Goal: Information Seeking & Learning: Learn about a topic

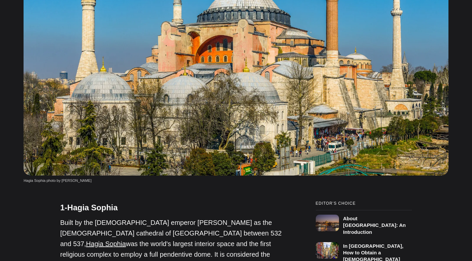
scroll to position [272, 0]
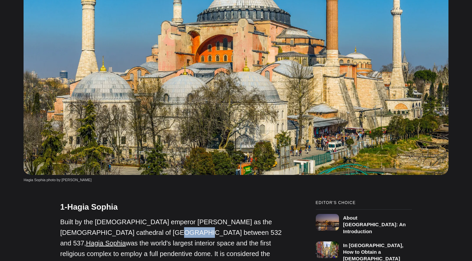
drag, startPoint x: 118, startPoint y: 181, endPoint x: 144, endPoint y: 181, distance: 25.9
click at [144, 217] on p "Built by the [DEMOGRAPHIC_DATA] emperor [PERSON_NAME] as the [DEMOGRAPHIC_DATA]…" at bounding box center [171, 249] width 222 height 64
click at [82, 217] on p "Built by the [DEMOGRAPHIC_DATA] emperor [PERSON_NAME] as the [DEMOGRAPHIC_DATA]…" at bounding box center [171, 249] width 222 height 64
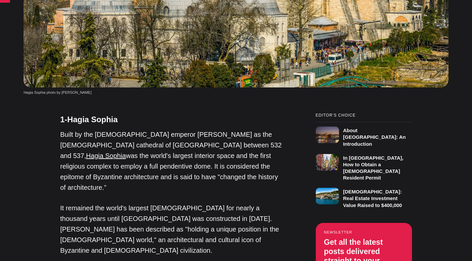
scroll to position [361, 0]
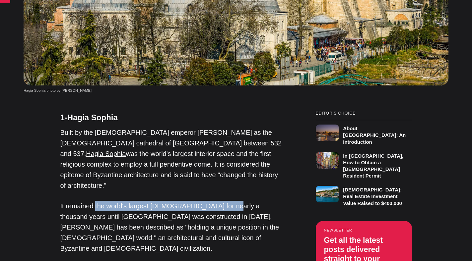
drag, startPoint x: 95, startPoint y: 145, endPoint x: 216, endPoint y: 145, distance: 121.4
click at [216, 201] on p "It remained the world's largest [DEMOGRAPHIC_DATA] for nearly a thousand years …" at bounding box center [171, 227] width 222 height 53
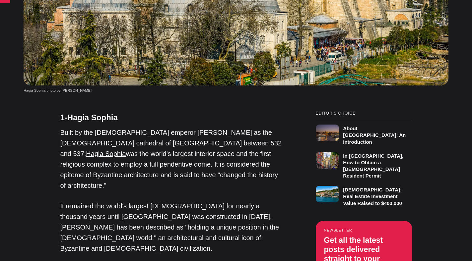
click at [216, 201] on p "It remained the world's largest [DEMOGRAPHIC_DATA] for nearly a thousand years …" at bounding box center [171, 227] width 222 height 53
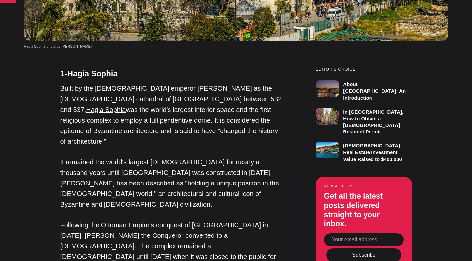
scroll to position [406, 0]
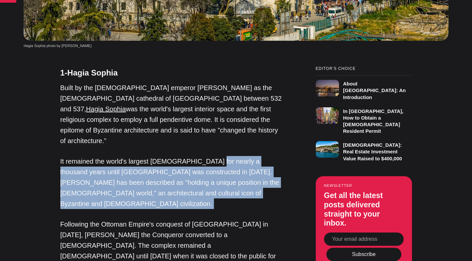
drag, startPoint x: 202, startPoint y: 103, endPoint x: 211, endPoint y: 150, distance: 48.3
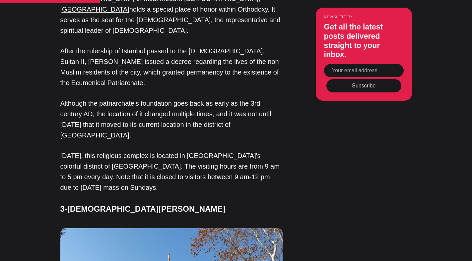
scroll to position [1009, 0]
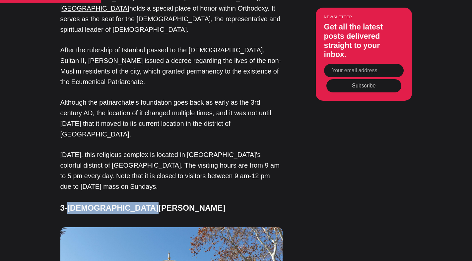
drag, startPoint x: 70, startPoint y: 62, endPoint x: 144, endPoint y: 64, distance: 74.0
click at [144, 202] on h4 "3-[DEMOGRAPHIC_DATA][PERSON_NAME]" at bounding box center [171, 208] width 222 height 12
copy h4 "[DEMOGRAPHIC_DATA][PERSON_NAME]"
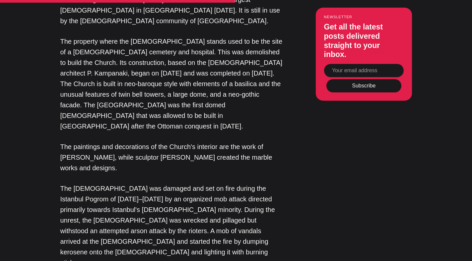
scroll to position [1968, 0]
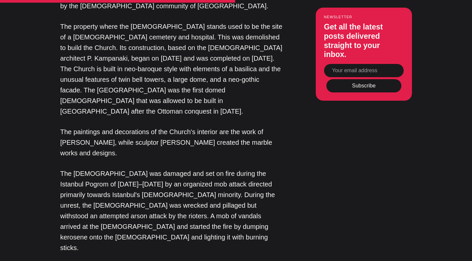
drag, startPoint x: 70, startPoint y: 78, endPoint x: 174, endPoint y: 84, distance: 105.0
copy h4 "[DEMOGRAPHIC_DATA]"
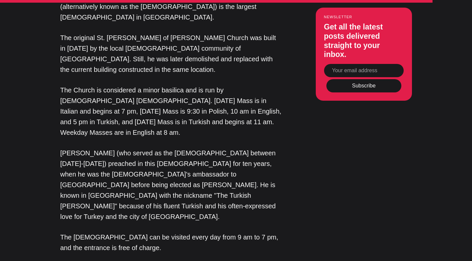
scroll to position [3398, 0]
drag, startPoint x: 100, startPoint y: 143, endPoint x: 111, endPoint y: 183, distance: 41.8
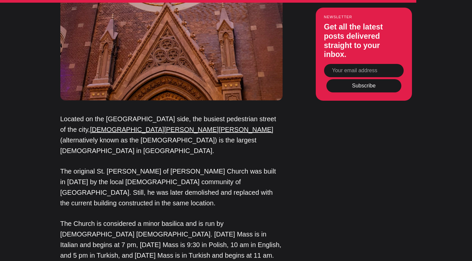
scroll to position [3258, 0]
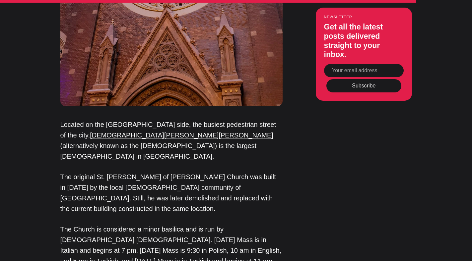
drag, startPoint x: 70, startPoint y: 79, endPoint x: 200, endPoint y: 82, distance: 130.1
copy h4 "[GEOGRAPHIC_DATA][DEMOGRAPHIC_DATA] in [GEOGRAPHIC_DATA]"
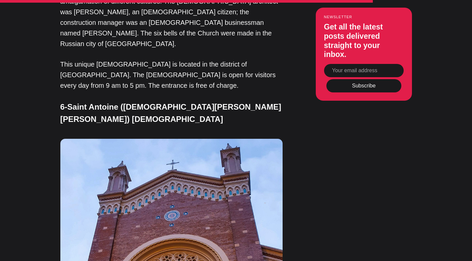
scroll to position [2947, 0]
